Goal: Check status

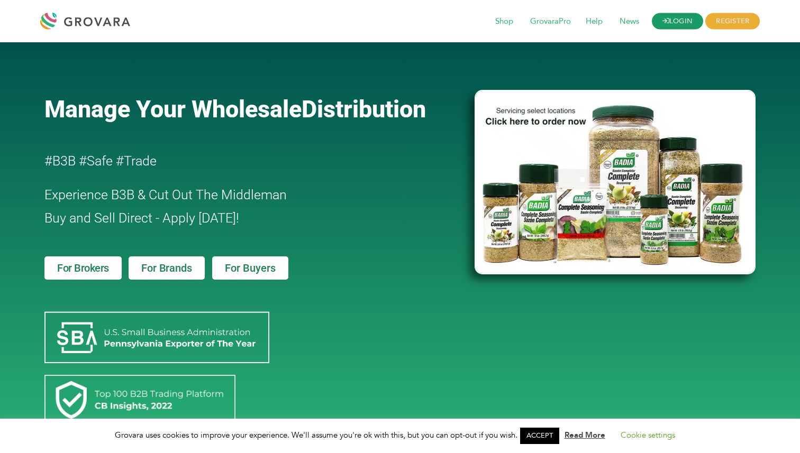
click at [671, 21] on link "LOGIN" at bounding box center [678, 21] width 52 height 16
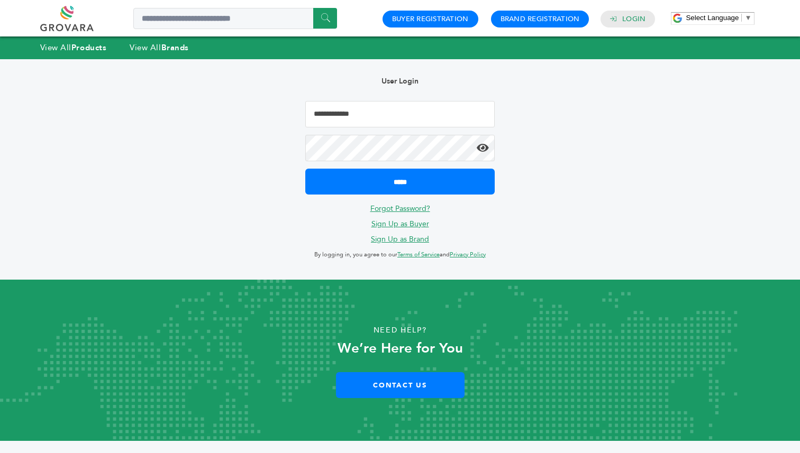
click at [359, 112] on input "Email Address" at bounding box center [399, 114] width 189 height 26
type input "**********"
click at [305, 169] on input "*****" at bounding box center [399, 182] width 189 height 26
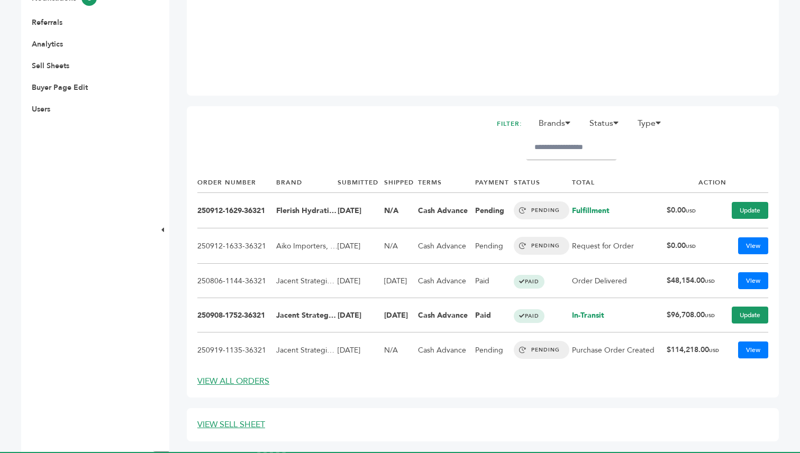
scroll to position [364, 0]
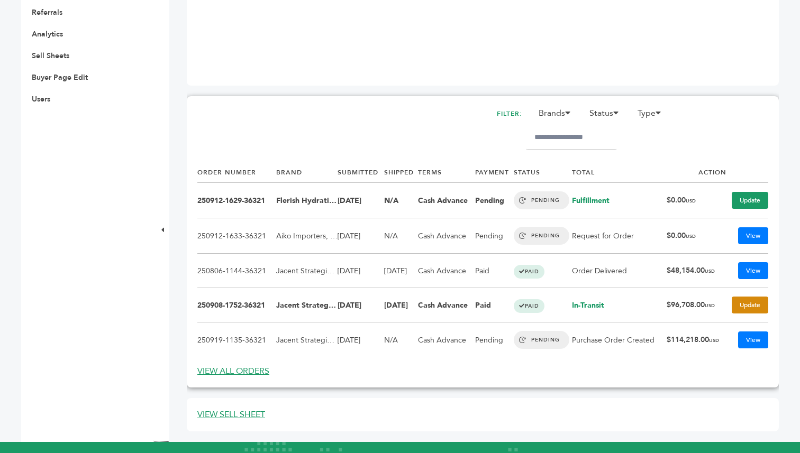
click at [747, 307] on link "Update" at bounding box center [750, 305] width 36 height 17
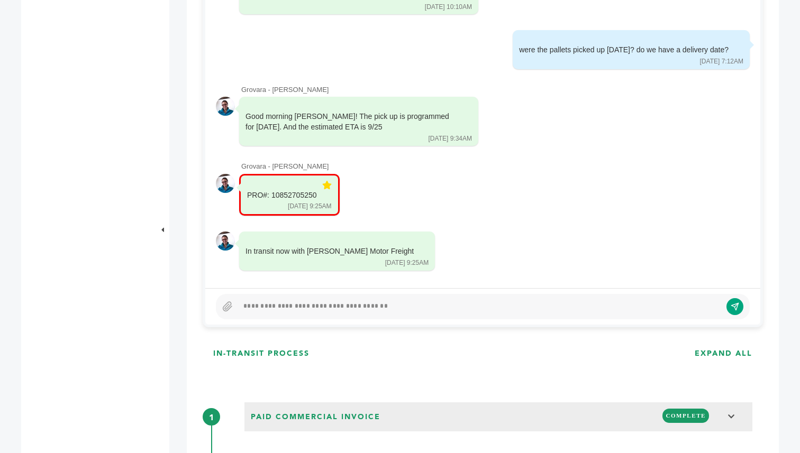
scroll to position [554, 0]
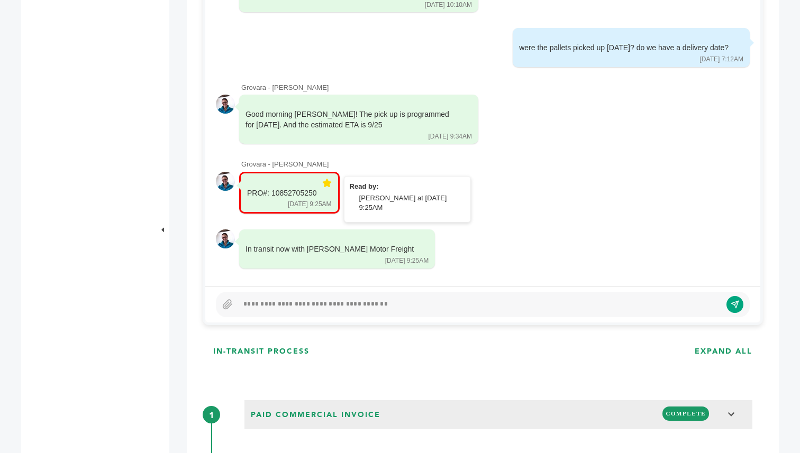
drag, startPoint x: 317, startPoint y: 194, endPoint x: 246, endPoint y: 195, distance: 70.9
click at [246, 195] on div "PRO#: 10852705250 [DATE] 9:25AM" at bounding box center [289, 193] width 100 height 42
click at [482, 254] on div "In transit now with [PERSON_NAME] Motor Freight [DATE] 9:25AM Read by: [PERSON_…" at bounding box center [483, 250] width 534 height 40
click at [562, 138] on div "Good morning Issa! The pick up is programmed for today. And the estimated ETA i…" at bounding box center [483, 120] width 534 height 50
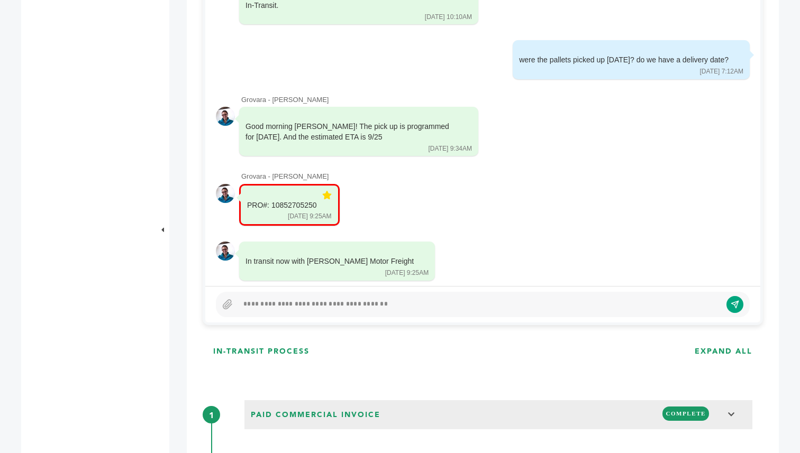
scroll to position [3291, 0]
